Goal: Communication & Community: Answer question/provide support

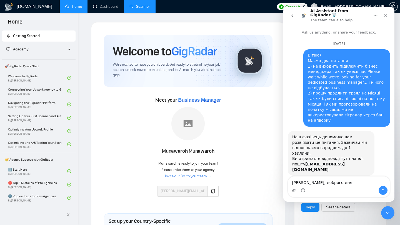
scroll to position [856, 0]
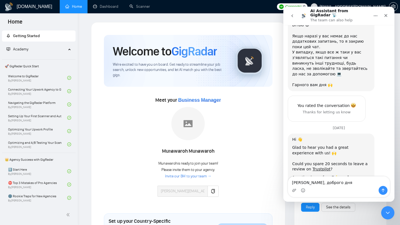
click at [312, 184] on textarea "[PERSON_NAME], доброго дня" at bounding box center [339, 181] width 102 height 9
click at [310, 184] on textarea "[PERSON_NAME], доброго дня Підкажіть будь ласка," at bounding box center [339, 178] width 102 height 15
click at [335, 183] on textarea "[PERSON_NAME], доброго дня Підкажіть, будь ласка," at bounding box center [339, 178] width 102 height 15
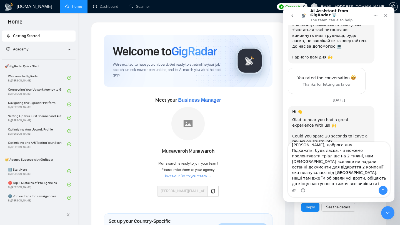
scroll to position [885, 0]
type textarea "[PERSON_NAME], доброго дня Підкажіть, будь ласка, чи можемо пролонгувати тріал …"
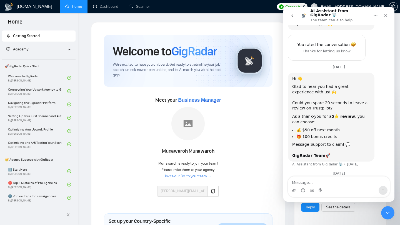
scroll to position [924, 0]
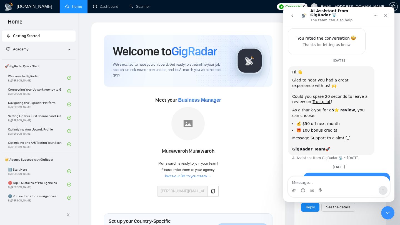
click at [292, 14] on icon "go back" at bounding box center [292, 16] width 4 height 4
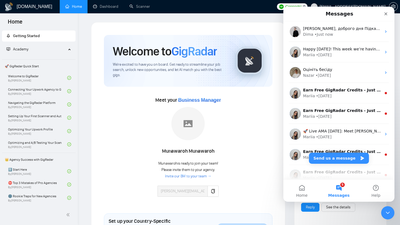
scroll to position [0, 0]
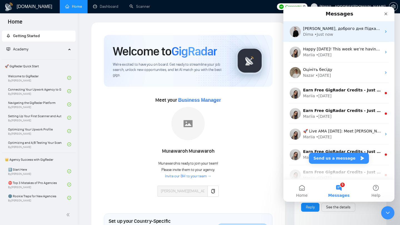
click at [294, 31] on img "Intercom messenger" at bounding box center [294, 31] width 11 height 11
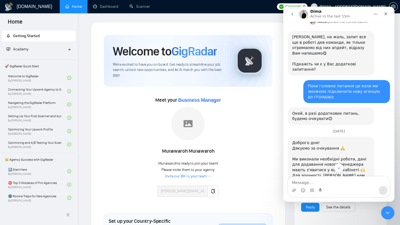
scroll to position [924, 0]
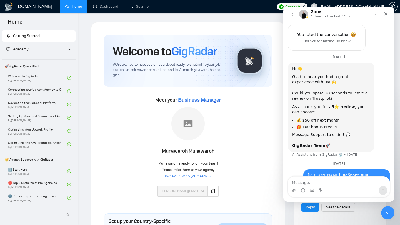
click at [293, 13] on icon "go back" at bounding box center [292, 14] width 4 height 4
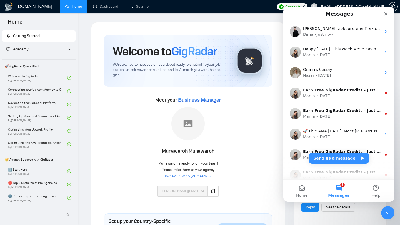
scroll to position [0, 0]
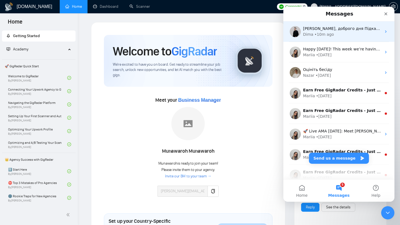
click at [342, 39] on div "[PERSON_NAME], доброго дня Підкажіть, будь ласка, чи можемо пролонгувати тріал …" at bounding box center [338, 31] width 111 height 21
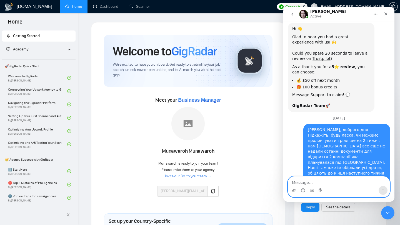
scroll to position [975, 0]
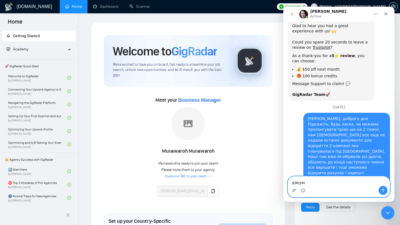
type textarea "дякую!"
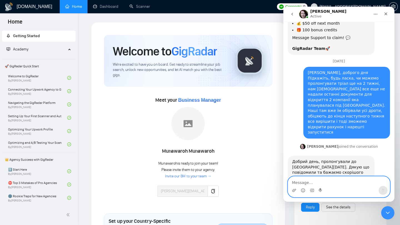
scroll to position [1024, 0]
